Goal: Find contact information: Find contact information

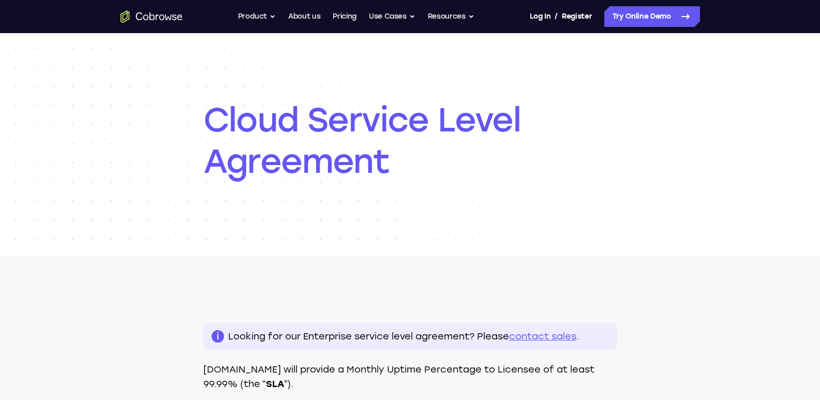
scroll to position [184, 0]
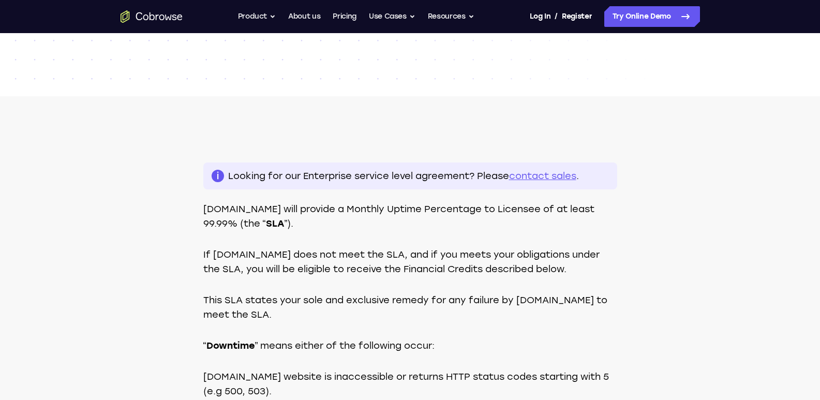
scroll to position [178, 0]
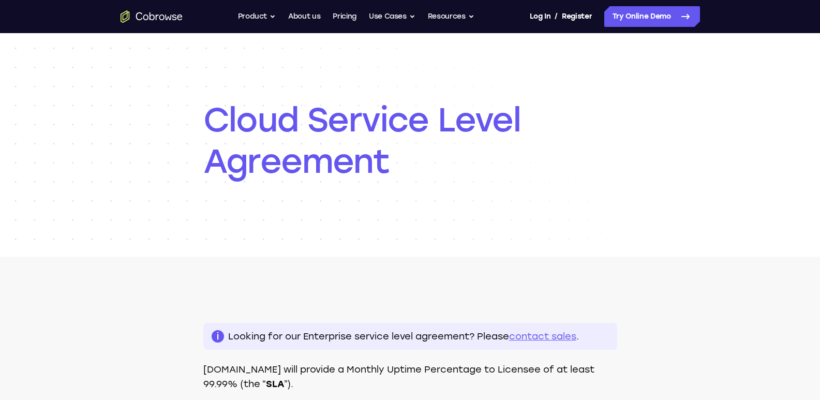
click at [509, 334] on link "contact sales" at bounding box center [542, 336] width 67 height 11
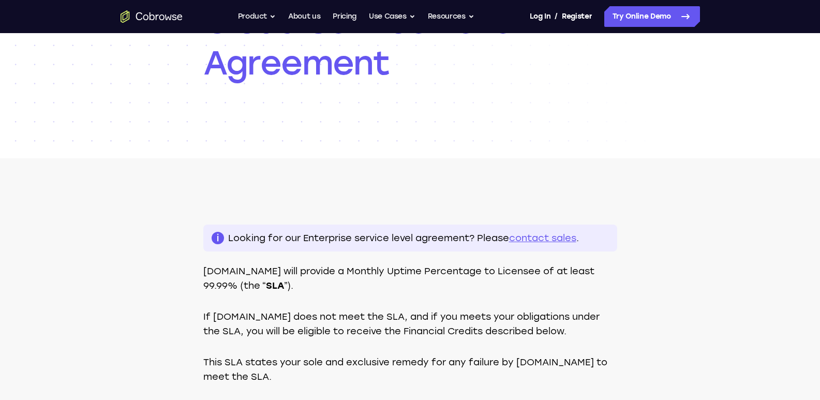
scroll to position [123, 0]
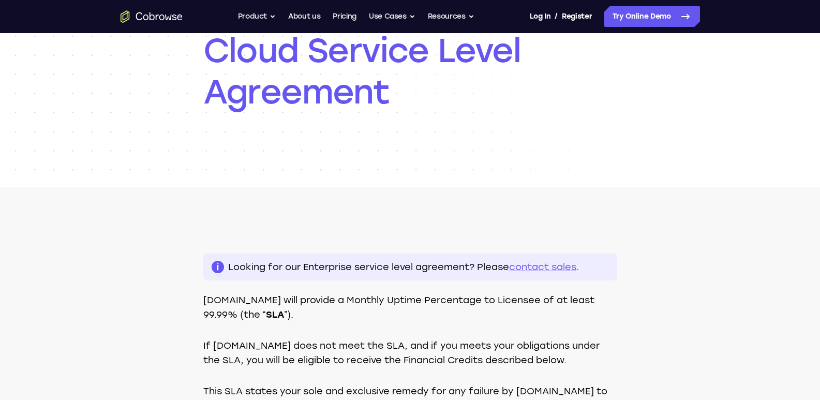
scroll to position [139, 0]
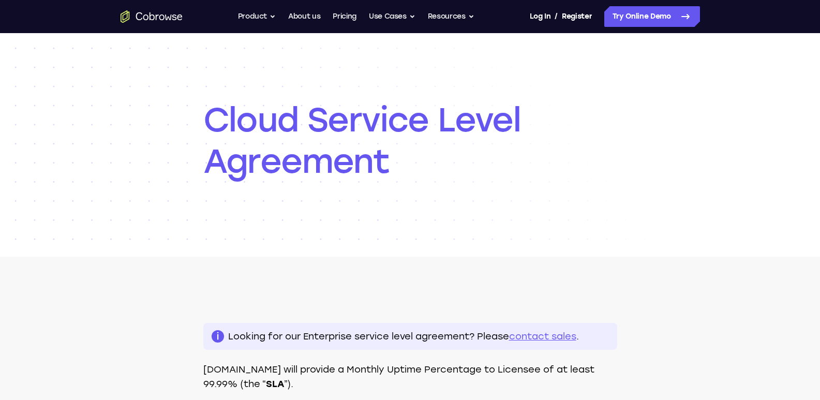
click at [509, 334] on link "contact sales" at bounding box center [542, 336] width 67 height 11
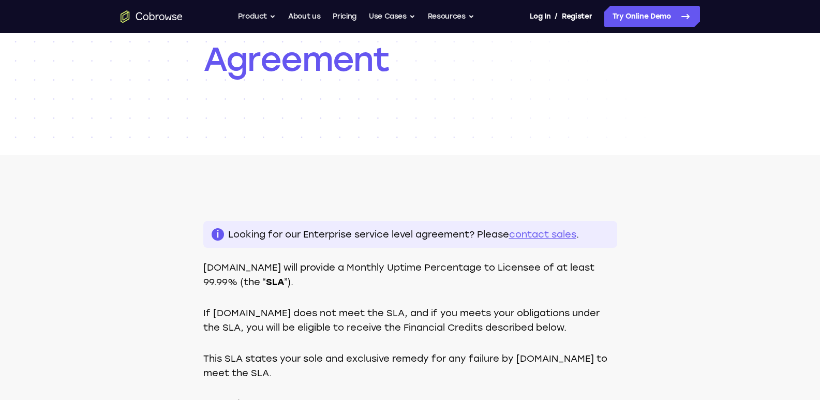
scroll to position [136, 0]
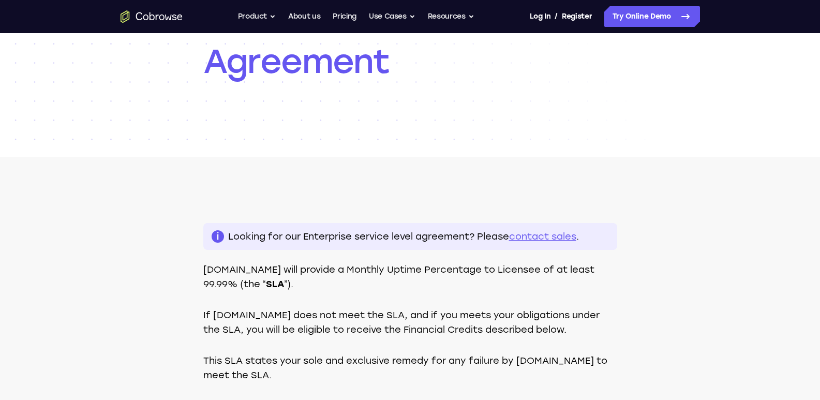
scroll to position [150, 0]
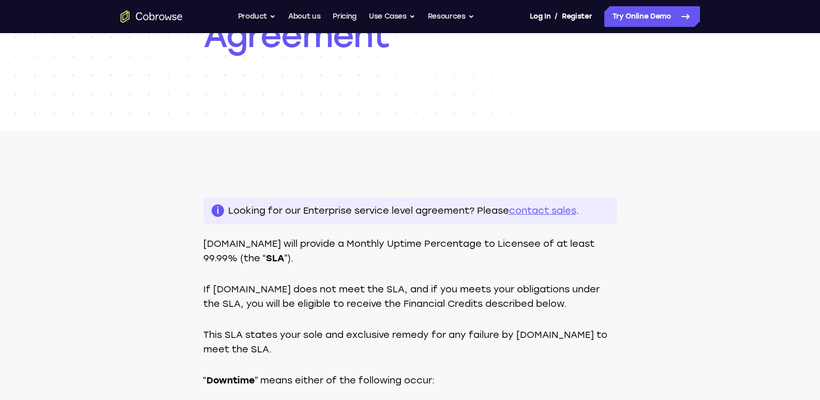
scroll to position [146, 0]
